Goal: Task Accomplishment & Management: Manage account settings

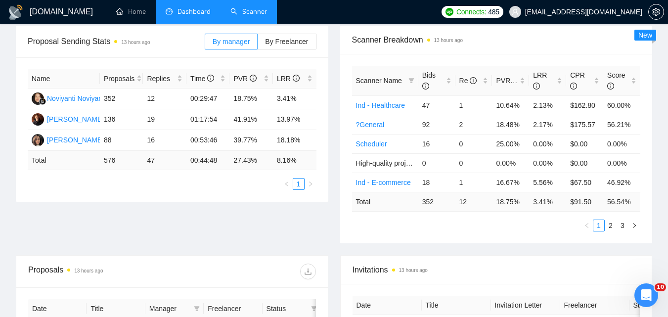
click at [233, 7] on link "Scanner" at bounding box center [248, 11] width 37 height 8
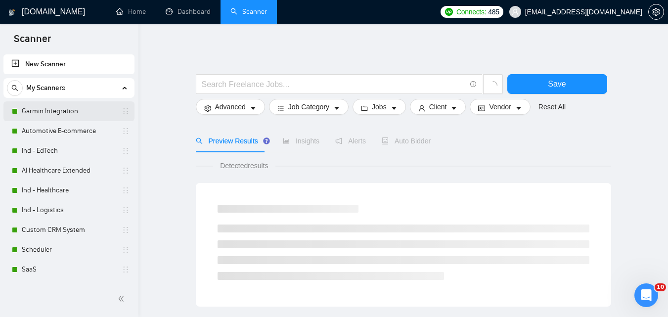
click at [51, 110] on link "Garmin Integration" at bounding box center [69, 111] width 94 height 20
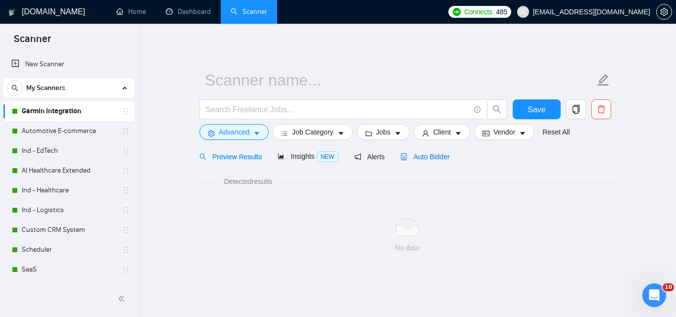
click at [412, 157] on span "Auto Bidder" at bounding box center [424, 157] width 49 height 8
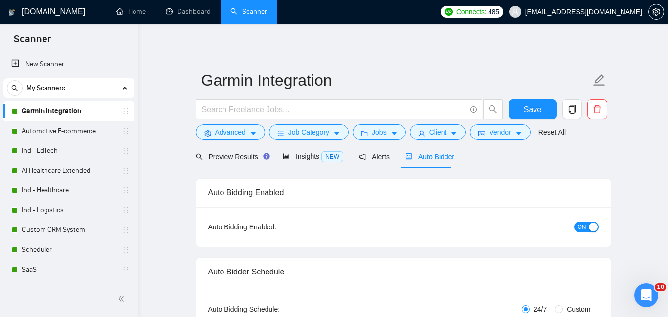
click at [587, 228] on button "ON" at bounding box center [586, 227] width 25 height 11
click at [533, 102] on button "Save" at bounding box center [533, 109] width 48 height 20
click at [34, 126] on link "Automotive E-commerce" at bounding box center [69, 131] width 94 height 20
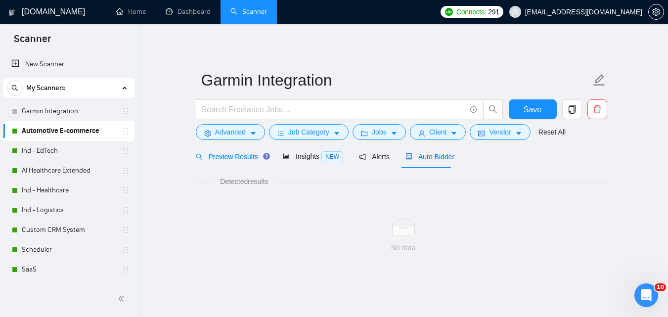
click at [431, 158] on span "Auto Bidder" at bounding box center [430, 157] width 49 height 8
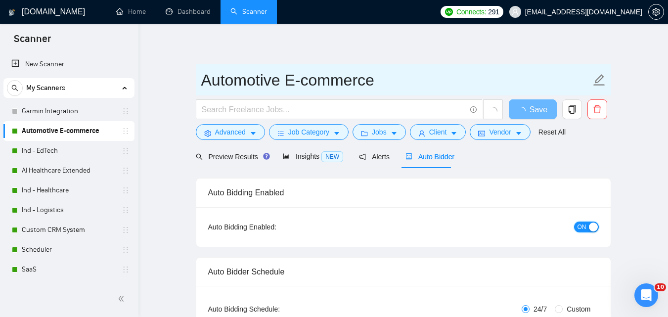
click at [580, 225] on span "ON" at bounding box center [582, 227] width 9 height 11
checkbox input "true"
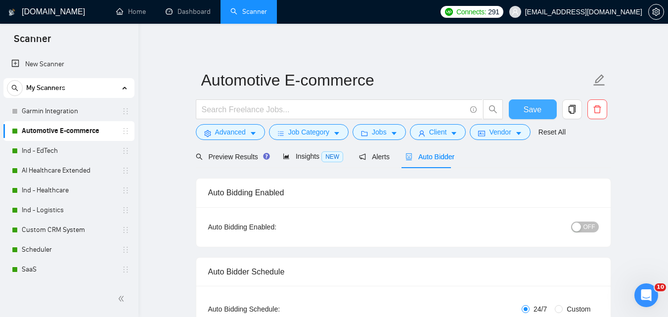
click at [533, 108] on span "Save" at bounding box center [533, 109] width 18 height 12
checkbox input "true"
click at [79, 155] on link "Ind - EdTech" at bounding box center [69, 151] width 94 height 20
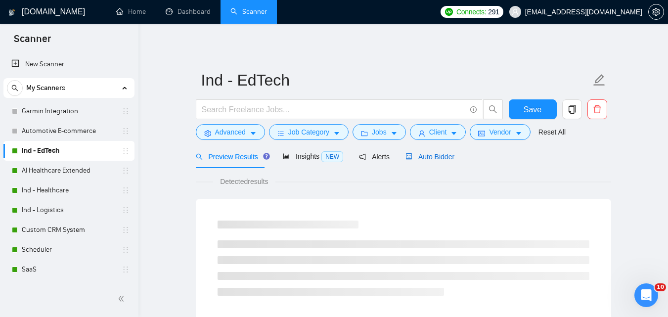
click at [425, 160] on span "Auto Bidder" at bounding box center [430, 157] width 49 height 8
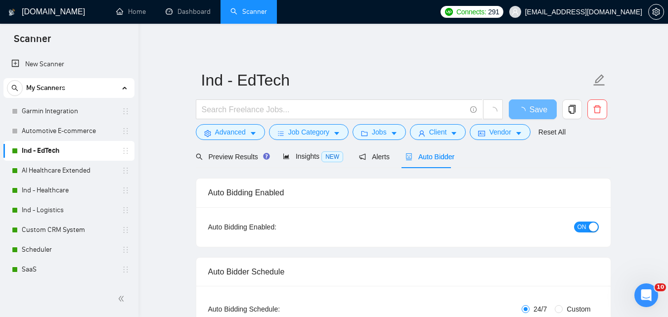
checkbox input "true"
click at [583, 223] on span "ON" at bounding box center [582, 227] width 9 height 11
click at [530, 108] on span "Save" at bounding box center [533, 109] width 18 height 12
checkbox input "true"
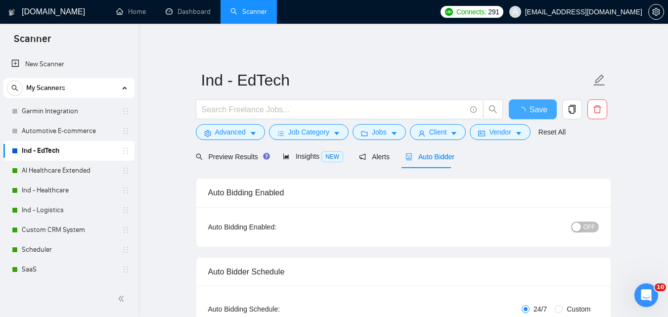
checkbox input "true"
click at [41, 168] on link "AI Healthcare Extended" at bounding box center [69, 171] width 94 height 20
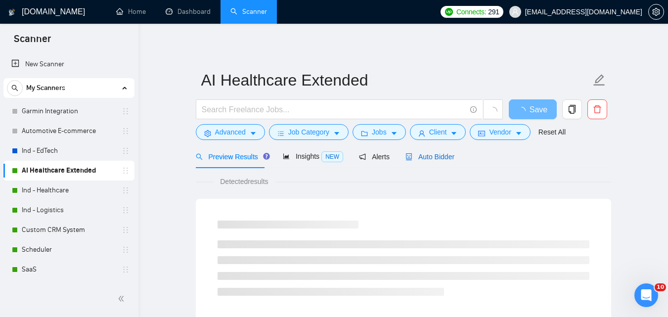
click at [431, 156] on span "Auto Bidder" at bounding box center [430, 157] width 49 height 8
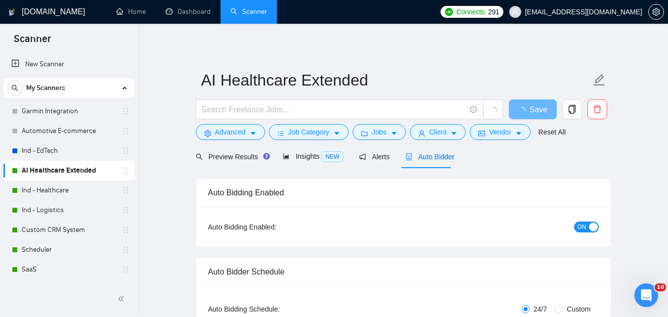
click at [587, 229] on button "ON" at bounding box center [586, 227] width 25 height 11
click at [521, 111] on button "Save" at bounding box center [533, 109] width 48 height 20
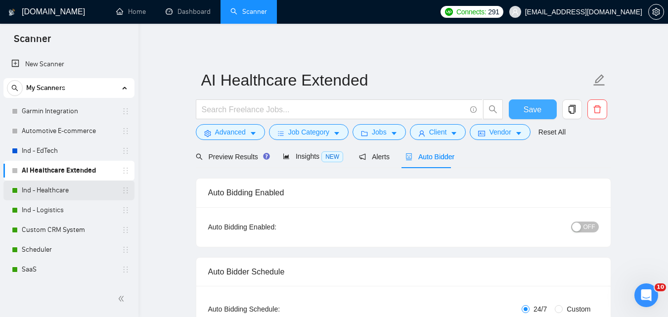
click at [42, 191] on link "Ind - Healthcare" at bounding box center [69, 191] width 94 height 20
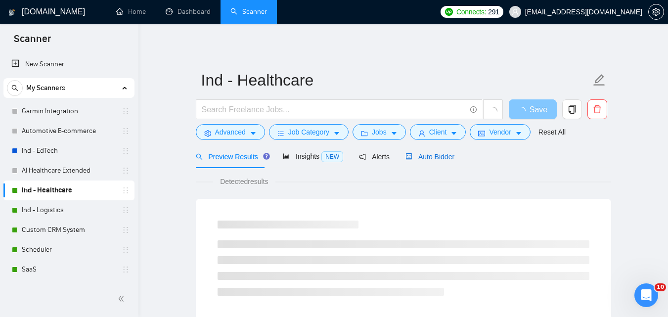
click at [431, 158] on span "Auto Bidder" at bounding box center [430, 157] width 49 height 8
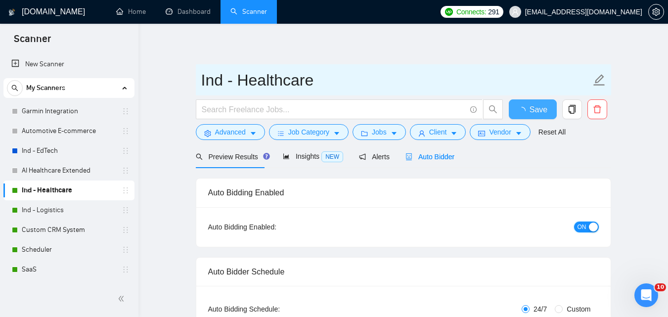
click at [579, 229] on span "ON" at bounding box center [582, 227] width 9 height 11
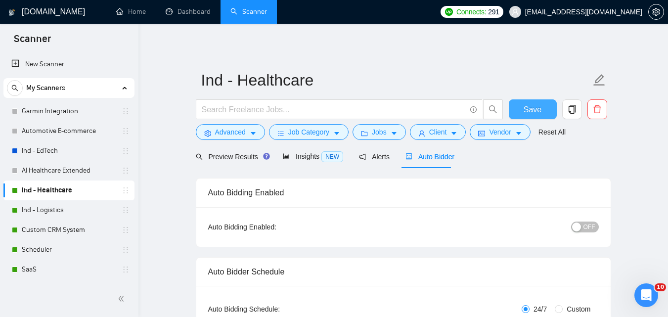
click at [535, 113] on span "Save" at bounding box center [533, 109] width 18 height 12
checkbox input "true"
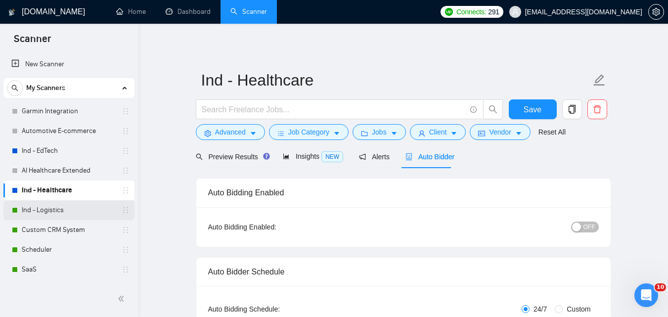
click at [41, 210] on link "Ind - Logistics" at bounding box center [69, 210] width 94 height 20
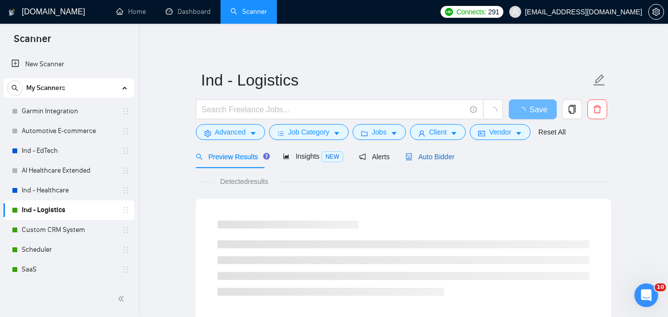
click at [437, 156] on span "Auto Bidder" at bounding box center [430, 157] width 49 height 8
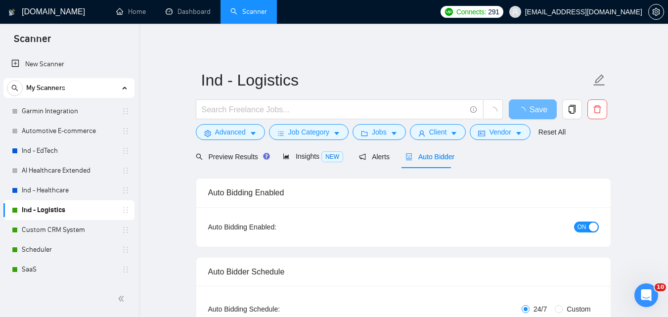
click at [580, 223] on span "ON" at bounding box center [582, 227] width 9 height 11
checkbox input "true"
click at [530, 106] on span "Save" at bounding box center [533, 109] width 18 height 12
checkbox input "true"
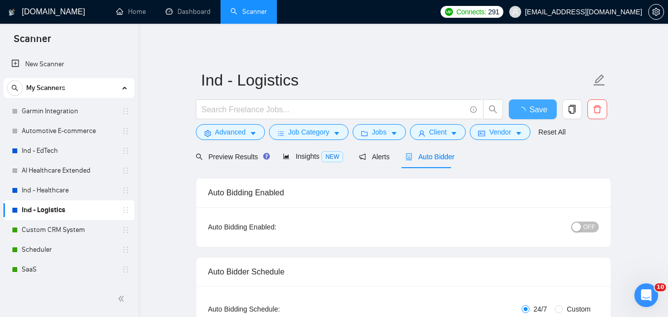
checkbox input "true"
click at [90, 229] on link "Custom CRM System" at bounding box center [69, 230] width 94 height 20
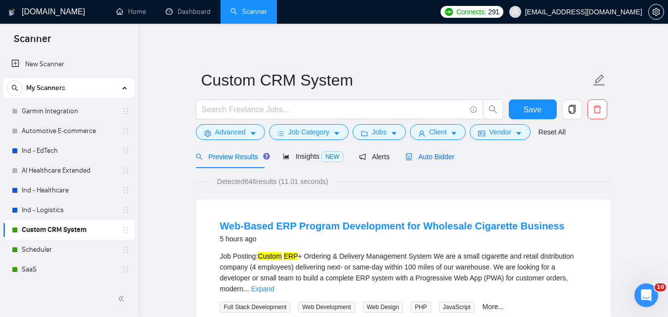
click at [412, 160] on span "Auto Bidder" at bounding box center [430, 157] width 49 height 8
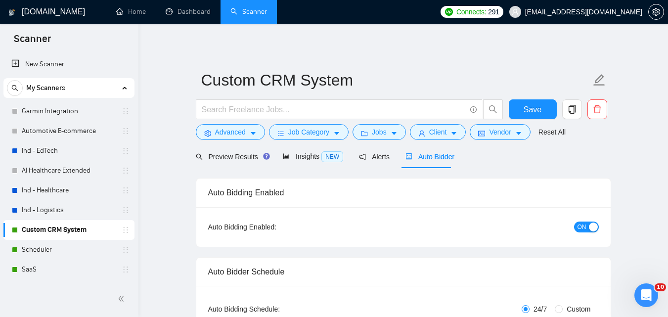
checkbox input "true"
click at [581, 227] on span "ON" at bounding box center [582, 227] width 9 height 11
click at [543, 102] on button "Save" at bounding box center [533, 109] width 48 height 20
checkbox input "true"
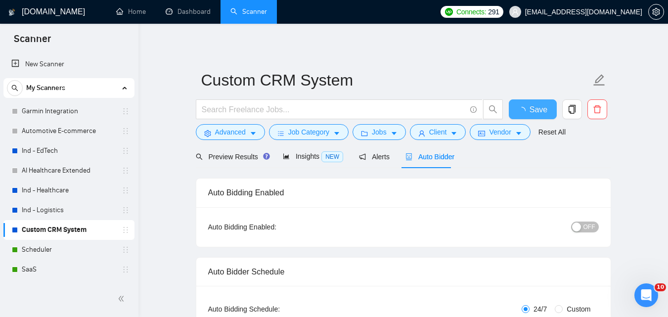
checkbox input "true"
click at [40, 247] on link "Scheduler" at bounding box center [69, 250] width 94 height 20
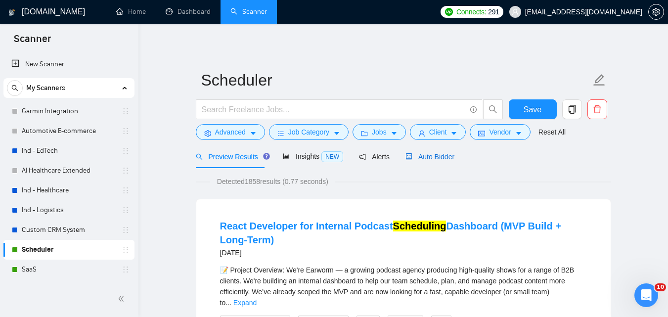
click at [432, 157] on span "Auto Bidder" at bounding box center [430, 157] width 49 height 8
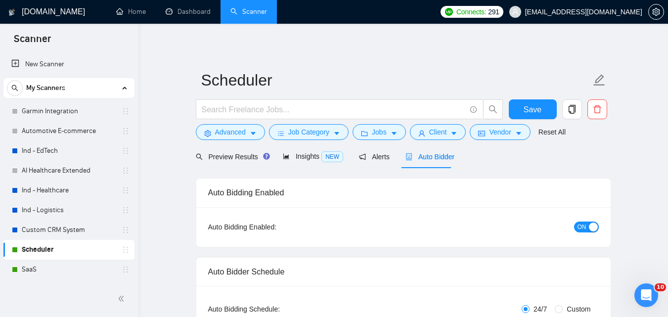
click at [585, 228] on span "ON" at bounding box center [582, 227] width 9 height 11
click at [526, 109] on span "Save" at bounding box center [533, 109] width 18 height 12
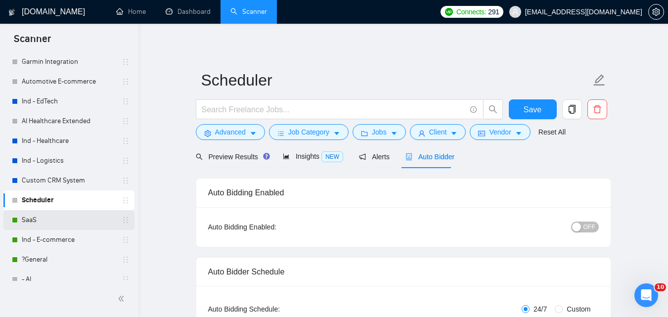
click at [57, 218] on link "SaaS" at bounding box center [69, 220] width 94 height 20
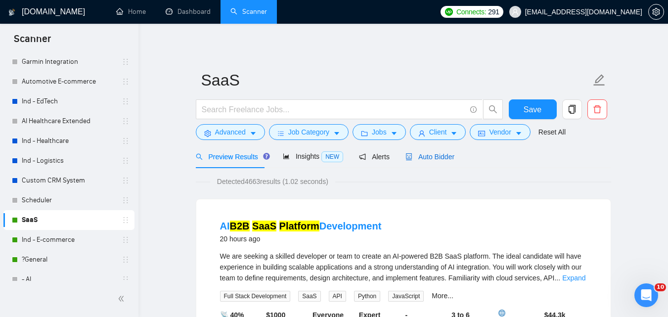
click at [434, 156] on span "Auto Bidder" at bounding box center [430, 157] width 49 height 8
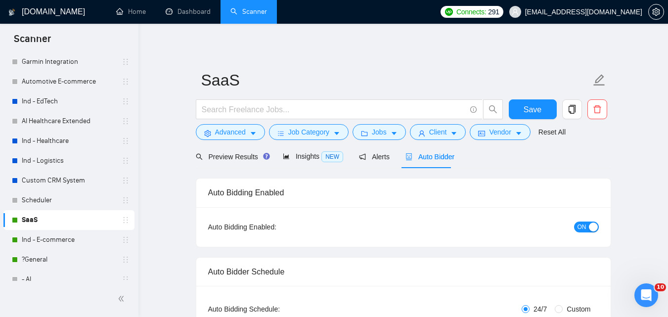
click at [588, 227] on button "ON" at bounding box center [586, 227] width 25 height 11
click at [522, 106] on button "Save" at bounding box center [533, 109] width 48 height 20
click at [34, 246] on link "Ind - E-commerce" at bounding box center [69, 240] width 94 height 20
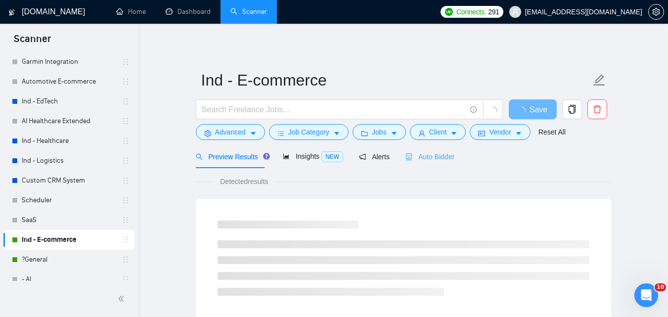
click at [428, 150] on div "Auto Bidder" at bounding box center [430, 156] width 49 height 23
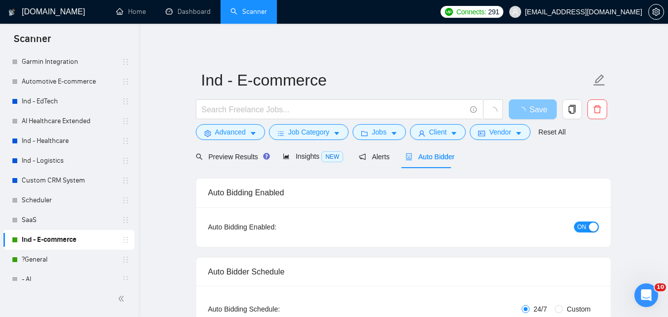
click at [584, 229] on span "ON" at bounding box center [582, 227] width 9 height 11
checkbox input "true"
click at [542, 113] on span "Save" at bounding box center [539, 109] width 18 height 12
checkbox input "true"
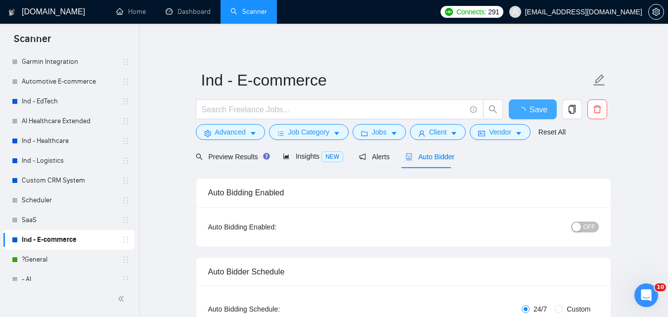
checkbox input "true"
click at [61, 255] on link "?General" at bounding box center [69, 260] width 94 height 20
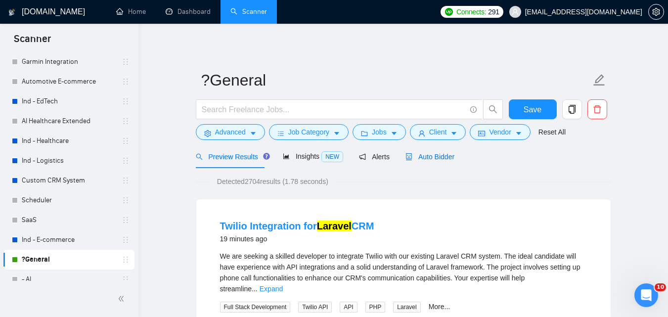
click at [423, 155] on span "Auto Bidder" at bounding box center [430, 157] width 49 height 8
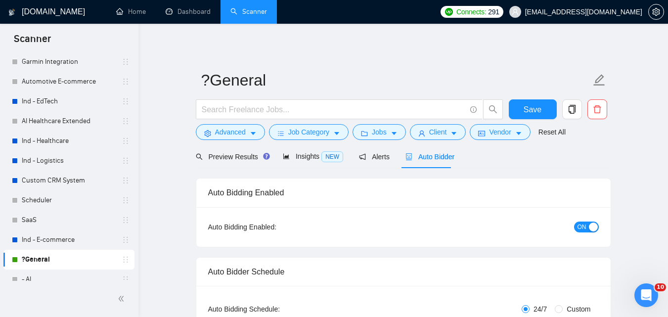
click at [586, 222] on span "ON" at bounding box center [582, 227] width 9 height 11
checkbox input "true"
click at [536, 105] on span "Save" at bounding box center [533, 109] width 18 height 12
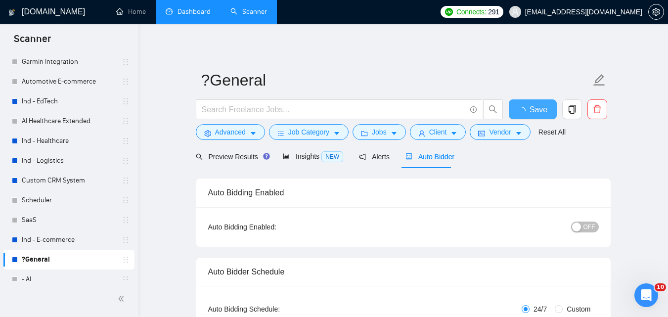
checkbox input "true"
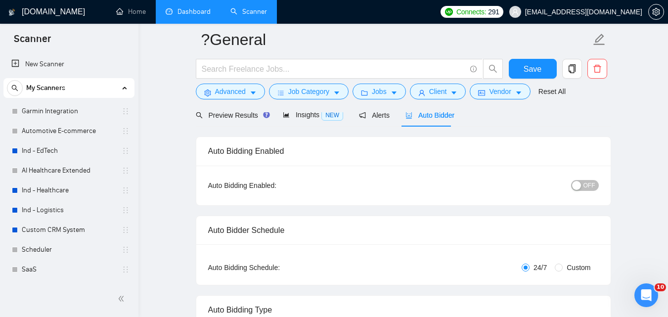
click at [173, 14] on link "Dashboard" at bounding box center [188, 11] width 45 height 8
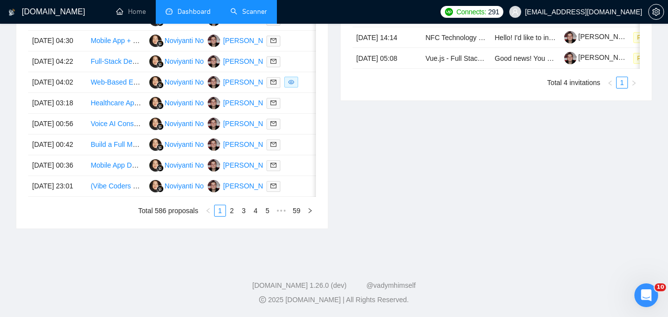
scroll to position [495, 0]
click at [233, 216] on link "2" at bounding box center [232, 210] width 11 height 11
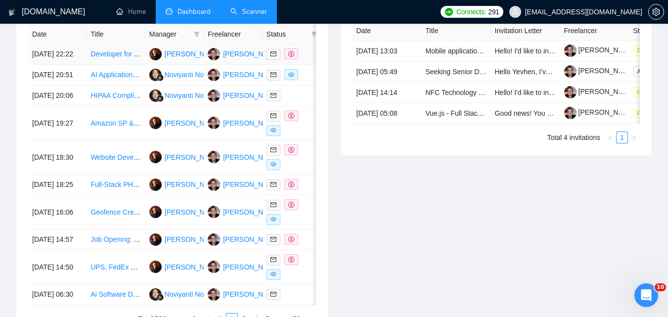
scroll to position [445, 0]
